Goal: Information Seeking & Learning: Learn about a topic

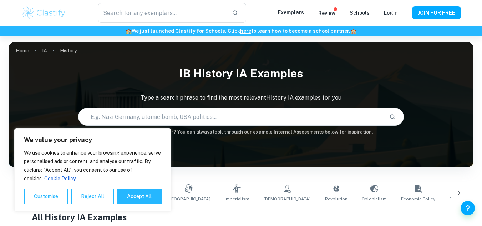
click at [139, 198] on button "Accept All" at bounding box center [139, 196] width 45 height 16
checkbox input "true"
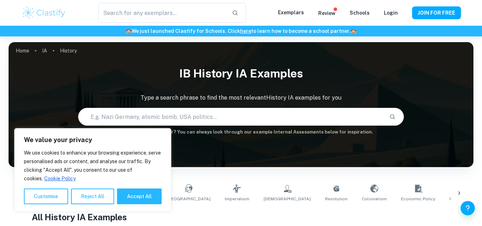
checkbox input "true"
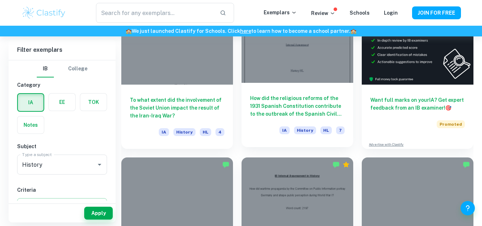
scroll to position [240, 0]
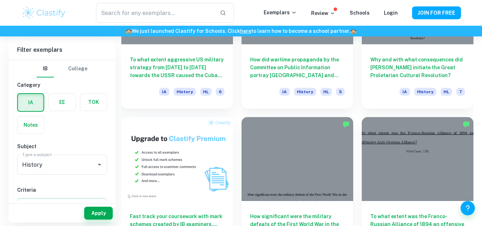
click at [282, 138] on div at bounding box center [297, 159] width 112 height 84
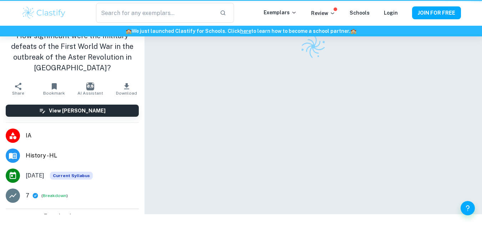
scroll to position [36, 0]
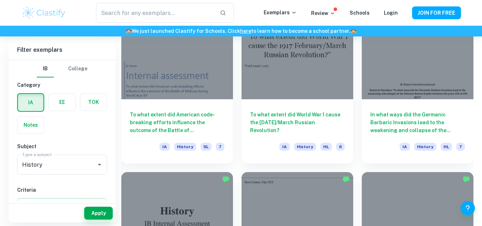
scroll to position [695, 0]
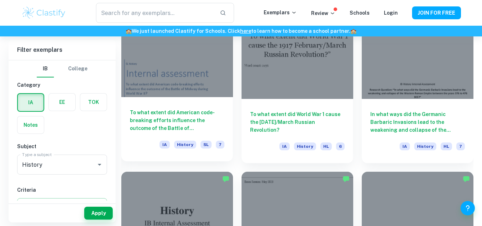
click at [206, 114] on h6 "To what extent did American code-breaking efforts influence the outcome of the …" at bounding box center [177, 120] width 95 height 24
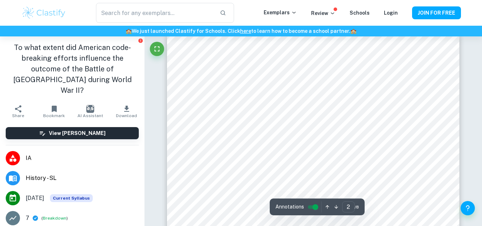
scroll to position [478, 0]
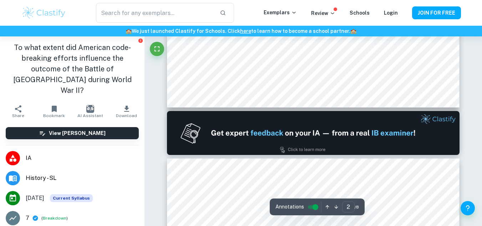
type input "1"
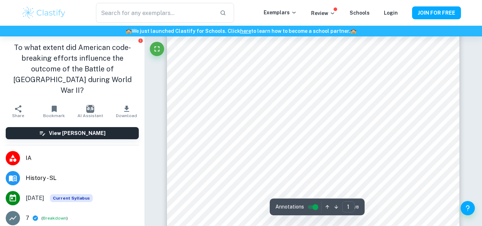
scroll to position [24, 0]
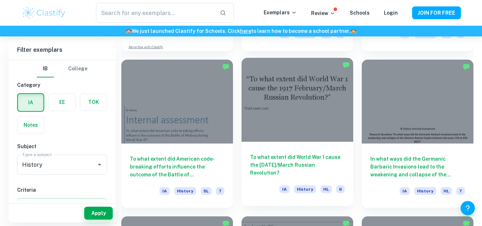
scroll to position [651, 0]
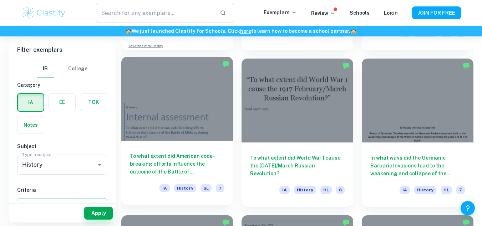
click at [189, 136] on div at bounding box center [177, 99] width 112 height 84
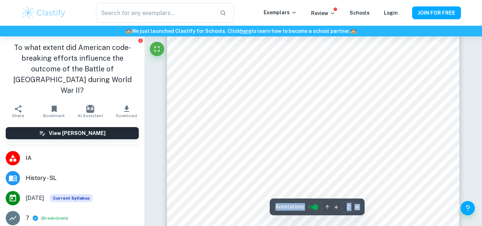
scroll to position [538, 0]
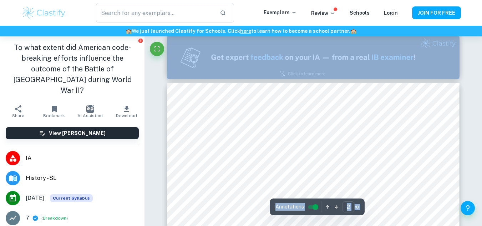
type input "1"
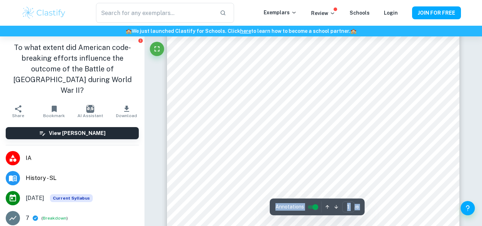
scroll to position [136, 0]
